Goal: Task Accomplishment & Management: Manage account settings

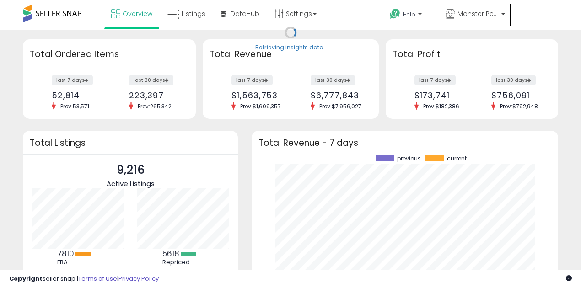
scroll to position [127, 288]
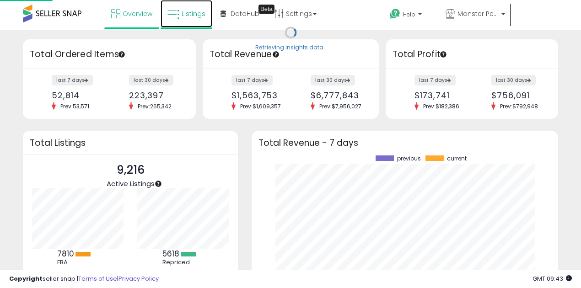
click at [173, 16] on icon at bounding box center [173, 15] width 12 height 12
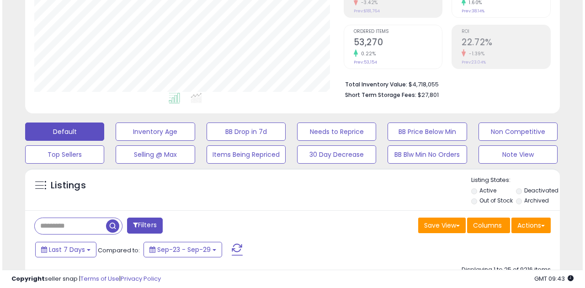
scroll to position [183, 0]
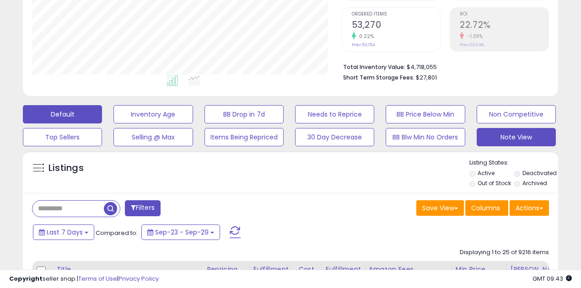
click at [515, 139] on button "Note View" at bounding box center [516, 137] width 79 height 18
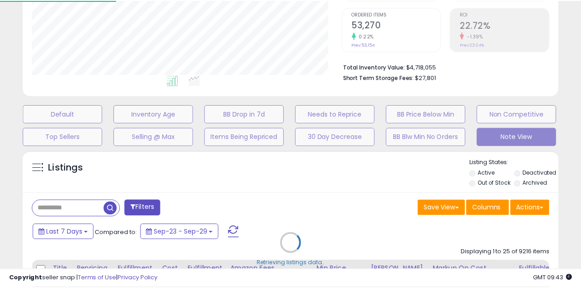
scroll to position [188, 312]
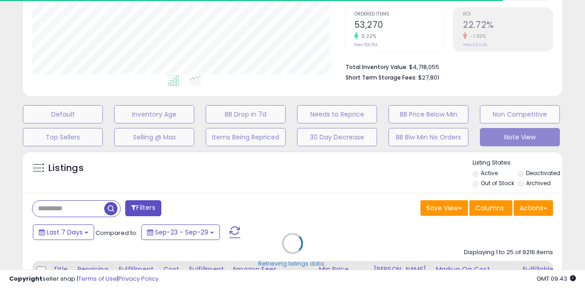
select select "**"
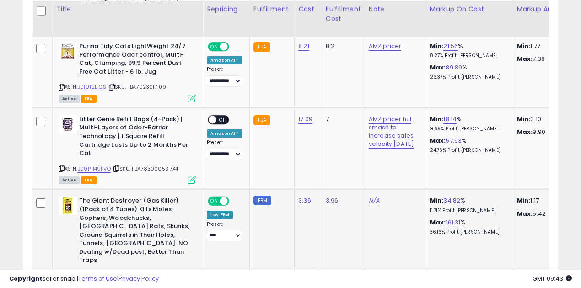
scroll to position [188, 309]
click at [100, 166] on link "B00PH49FVO" at bounding box center [93, 169] width 33 height 8
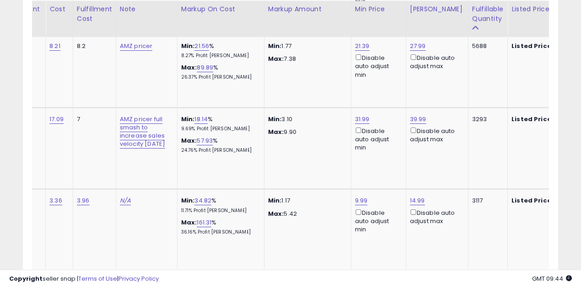
scroll to position [0, 0]
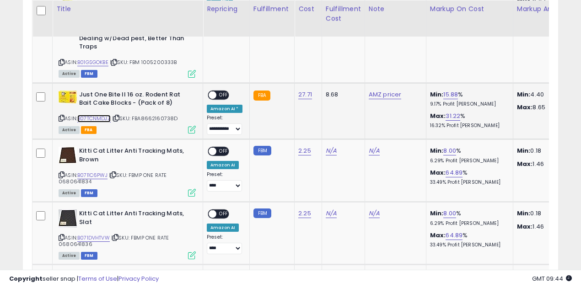
click at [93, 115] on link "B07TCNMDJZ" at bounding box center [93, 119] width 33 height 8
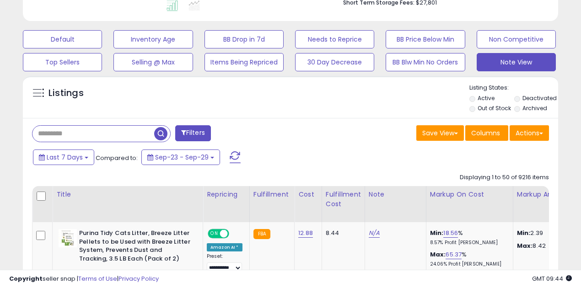
click at [54, 133] on input "text" at bounding box center [93, 134] width 122 height 16
type input "**********"
click at [159, 131] on span "button" at bounding box center [160, 133] width 13 height 13
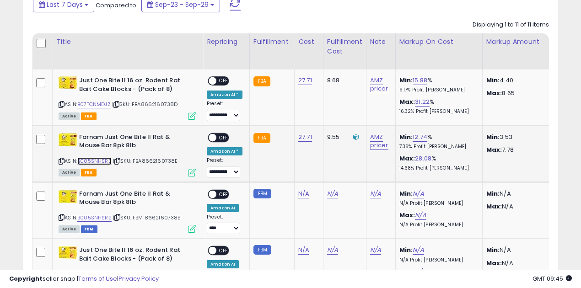
click at [97, 160] on link "B005SNHSR2" at bounding box center [94, 161] width 34 height 8
click at [98, 102] on link "B07TCNMDJZ" at bounding box center [93, 105] width 33 height 8
click at [95, 104] on link "B07TCNMDJZ" at bounding box center [93, 105] width 33 height 8
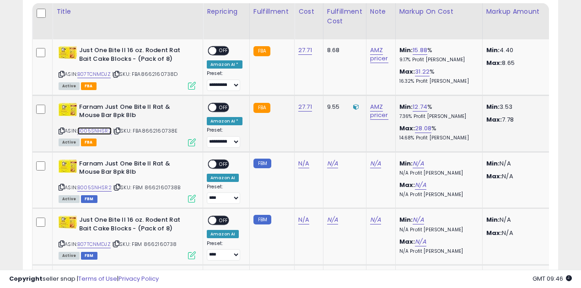
click at [95, 127] on link "B005SNHSR2" at bounding box center [94, 131] width 34 height 8
